Goal: Information Seeking & Learning: Learn about a topic

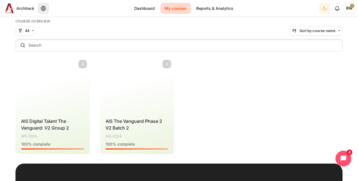
scroll to position [45, 0]
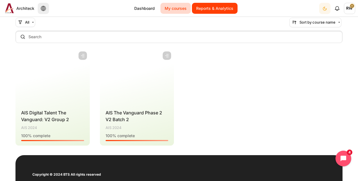
click at [221, 10] on link "Reports & Analytics" at bounding box center [215, 8] width 46 height 11
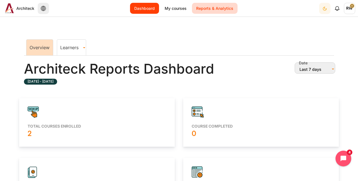
click at [142, 4] on link "Dashboard" at bounding box center [144, 8] width 29 height 11
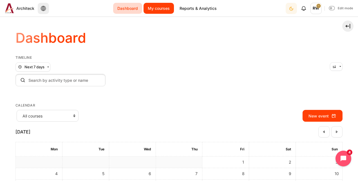
click at [152, 5] on link "My courses" at bounding box center [158, 8] width 30 height 11
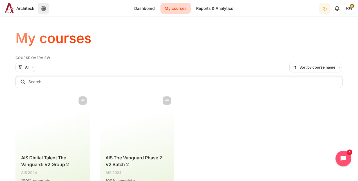
click at [31, 120] on figure "Content" at bounding box center [52, 122] width 74 height 56
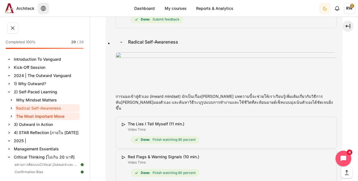
scroll to position [52, 0]
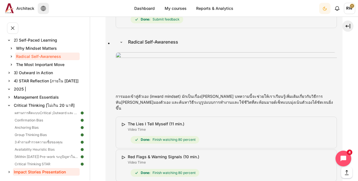
click at [41, 172] on link "Impact Stories Presentation" at bounding box center [46, 172] width 67 height 8
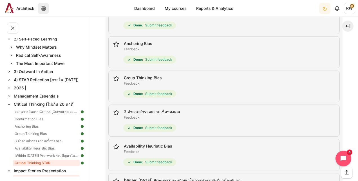
scroll to position [81, 0]
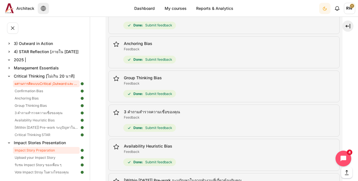
click at [35, 83] on link "ผสานการคิดแบบCritical ,Outward และ Management Essential เข้าด้วยกัน" at bounding box center [46, 83] width 67 height 7
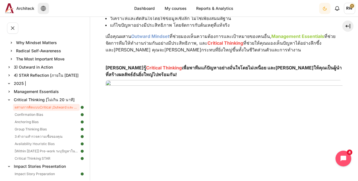
scroll to position [160, 0]
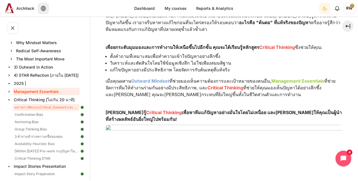
click at [22, 91] on link "Management Essentials" at bounding box center [46, 92] width 67 height 8
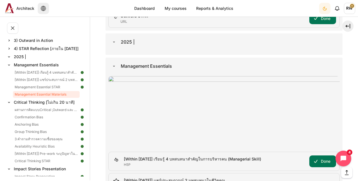
scroll to position [2037, 0]
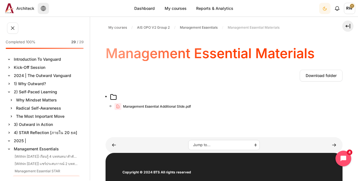
scroll to position [71, 0]
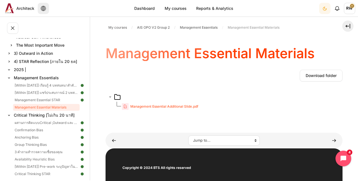
click at [180, 107] on span "Management Essential Additional Slide.pdf" at bounding box center [164, 106] width 68 height 5
